Goal: Task Accomplishment & Management: Use online tool/utility

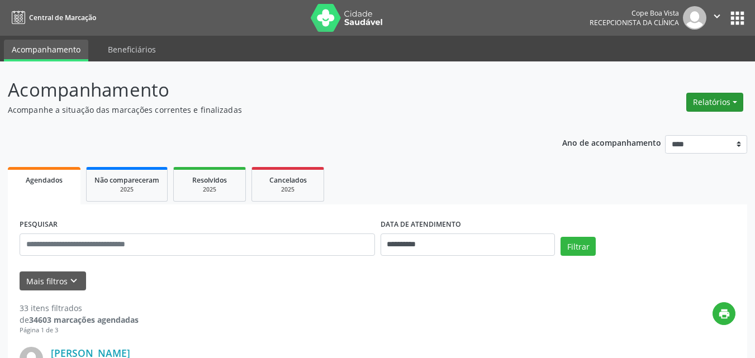
click at [723, 107] on button "Relatórios" at bounding box center [714, 102] width 57 height 19
click at [694, 127] on link "Agendamentos" at bounding box center [683, 126] width 120 height 16
select select "*"
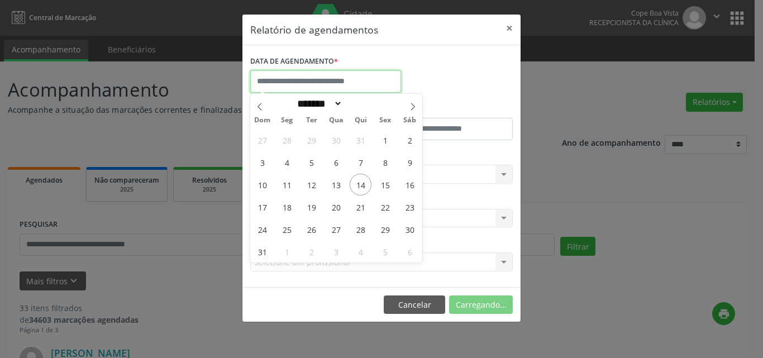
click at [331, 72] on input "text" at bounding box center [325, 81] width 151 height 22
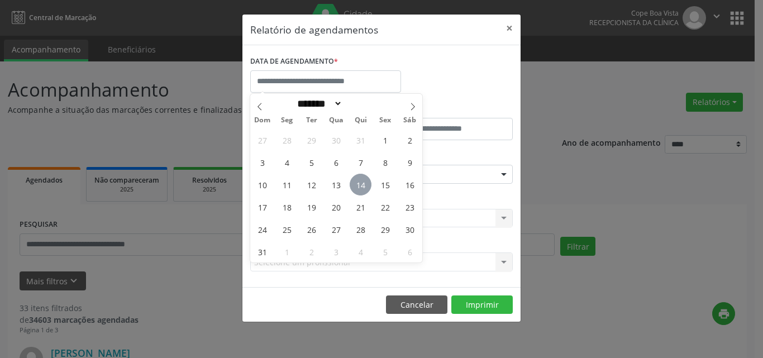
click at [352, 186] on span "14" at bounding box center [361, 185] width 22 height 22
type input "**********"
click at [354, 186] on span "14" at bounding box center [361, 185] width 22 height 22
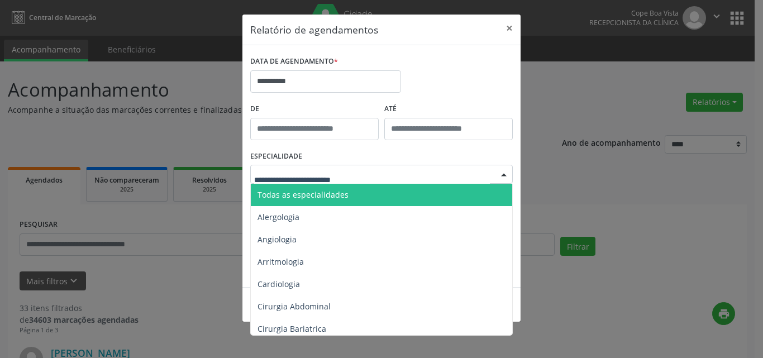
click at [332, 194] on span "Todas as especialidades" at bounding box center [302, 194] width 91 height 11
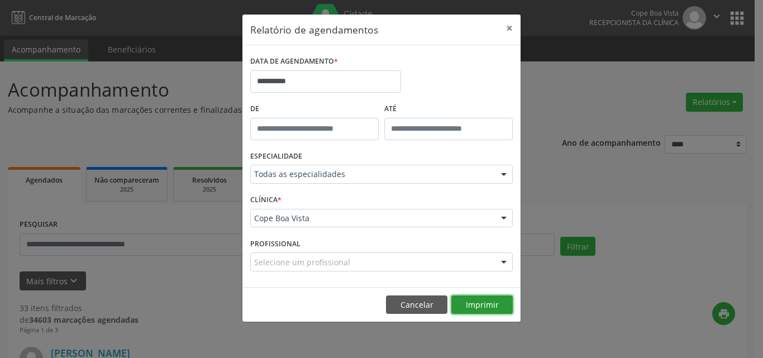
click at [490, 306] on button "Imprimir" at bounding box center [481, 304] width 61 height 19
